Goal: Task Accomplishment & Management: Manage account settings

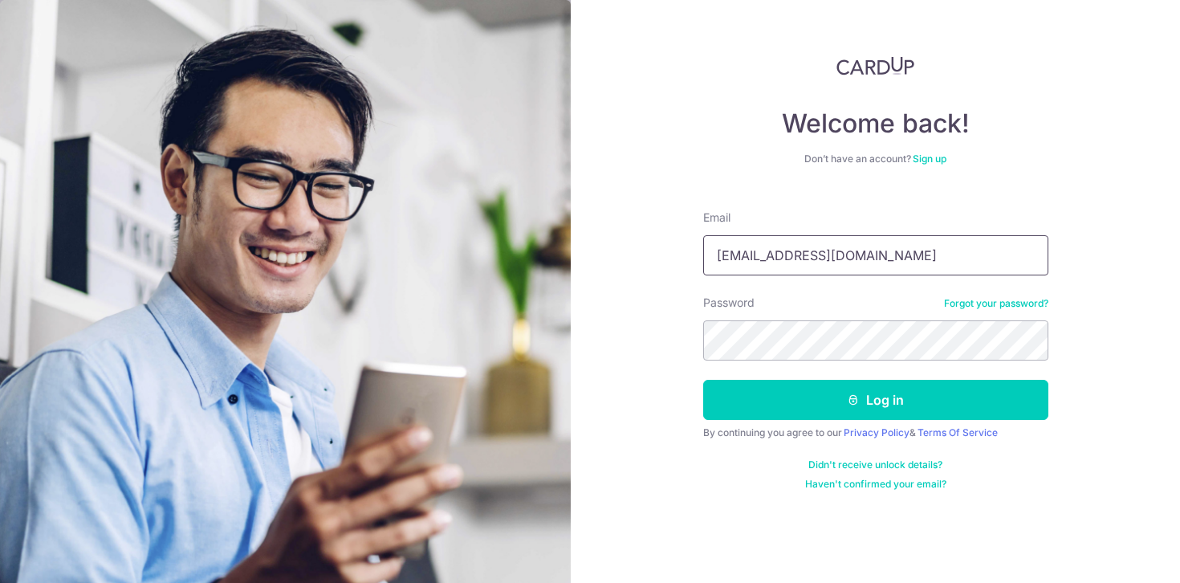
click at [778, 250] on input "[EMAIL_ADDRESS][DOMAIN_NAME]" at bounding box center [875, 255] width 345 height 40
type input "[EMAIL_ADDRESS][DOMAIN_NAME]"
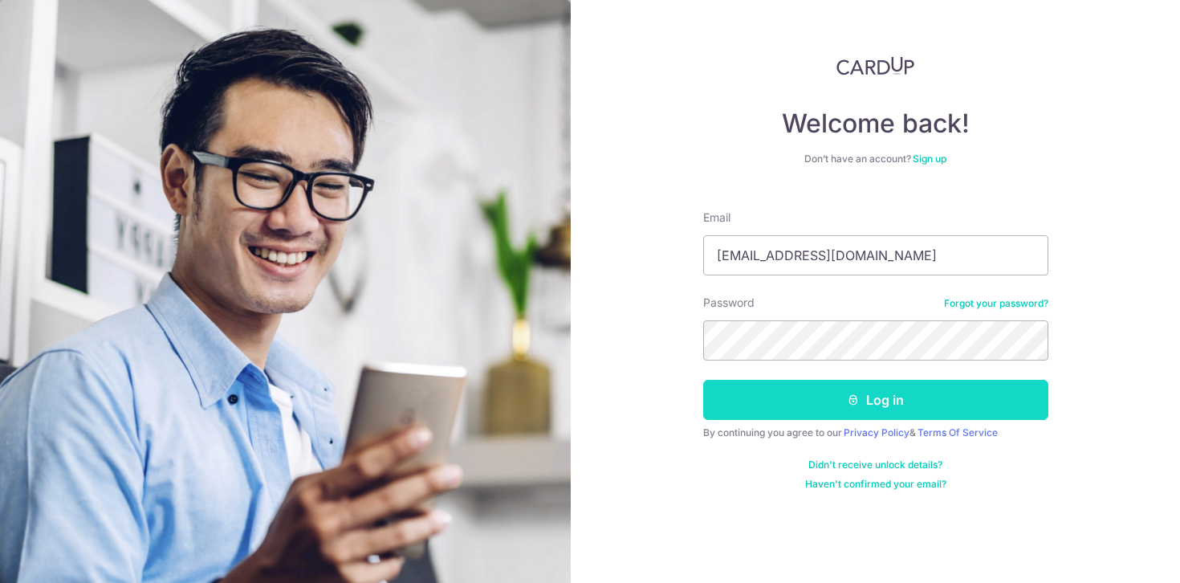
click at [810, 398] on button "Log in" at bounding box center [875, 400] width 345 height 40
